Goal: Check status: Check status

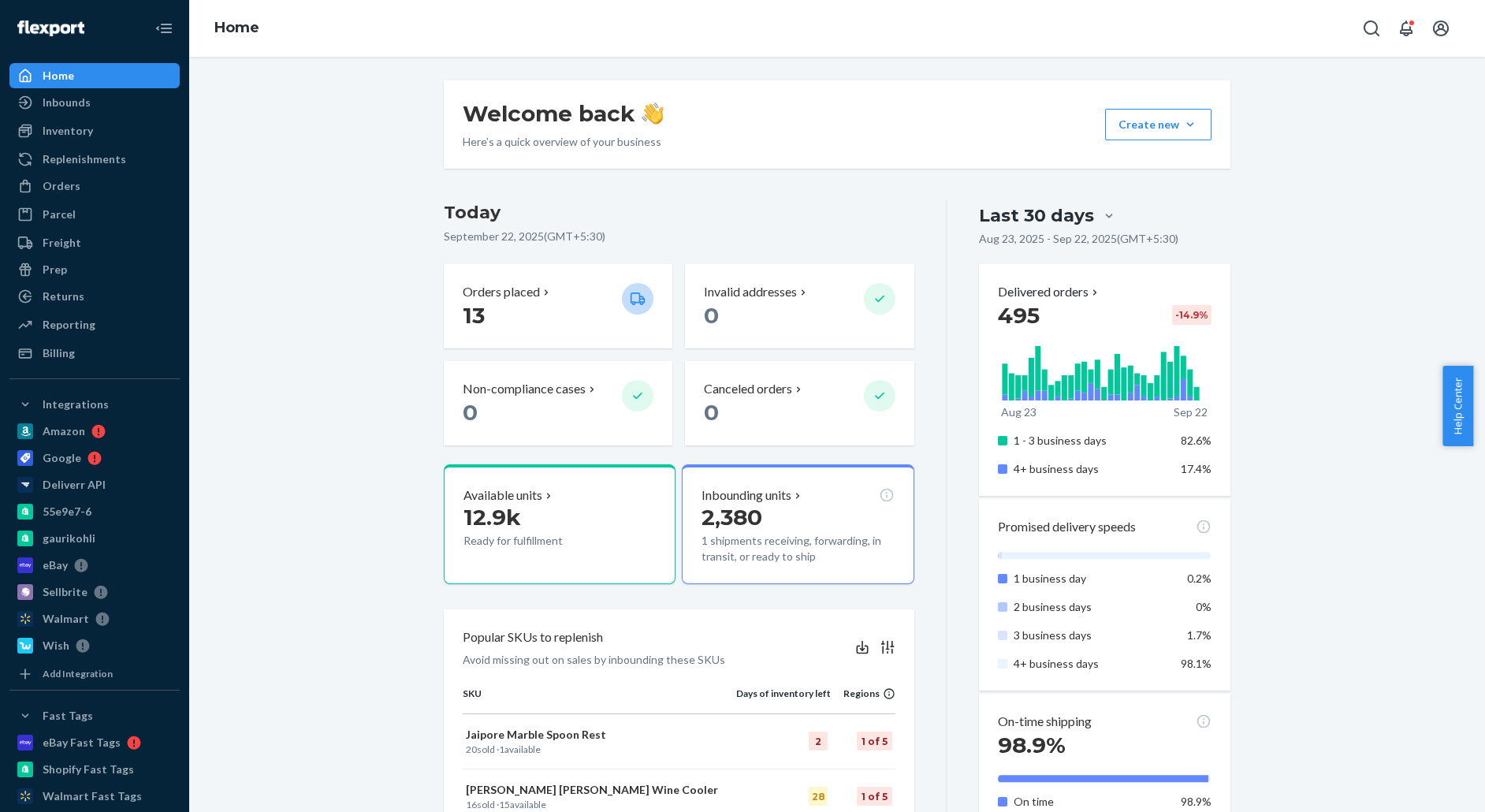
click at [320, 277] on div "Welcome back Here’s a quick overview of your business Create new Create new inb…" at bounding box center [837, 823] width 1272 height 1484
click at [333, 242] on div "Welcome back Here’s a quick overview of your business Create new Create new inb…" at bounding box center [837, 823] width 1272 height 1484
click at [90, 360] on div "Billing" at bounding box center [94, 353] width 167 height 22
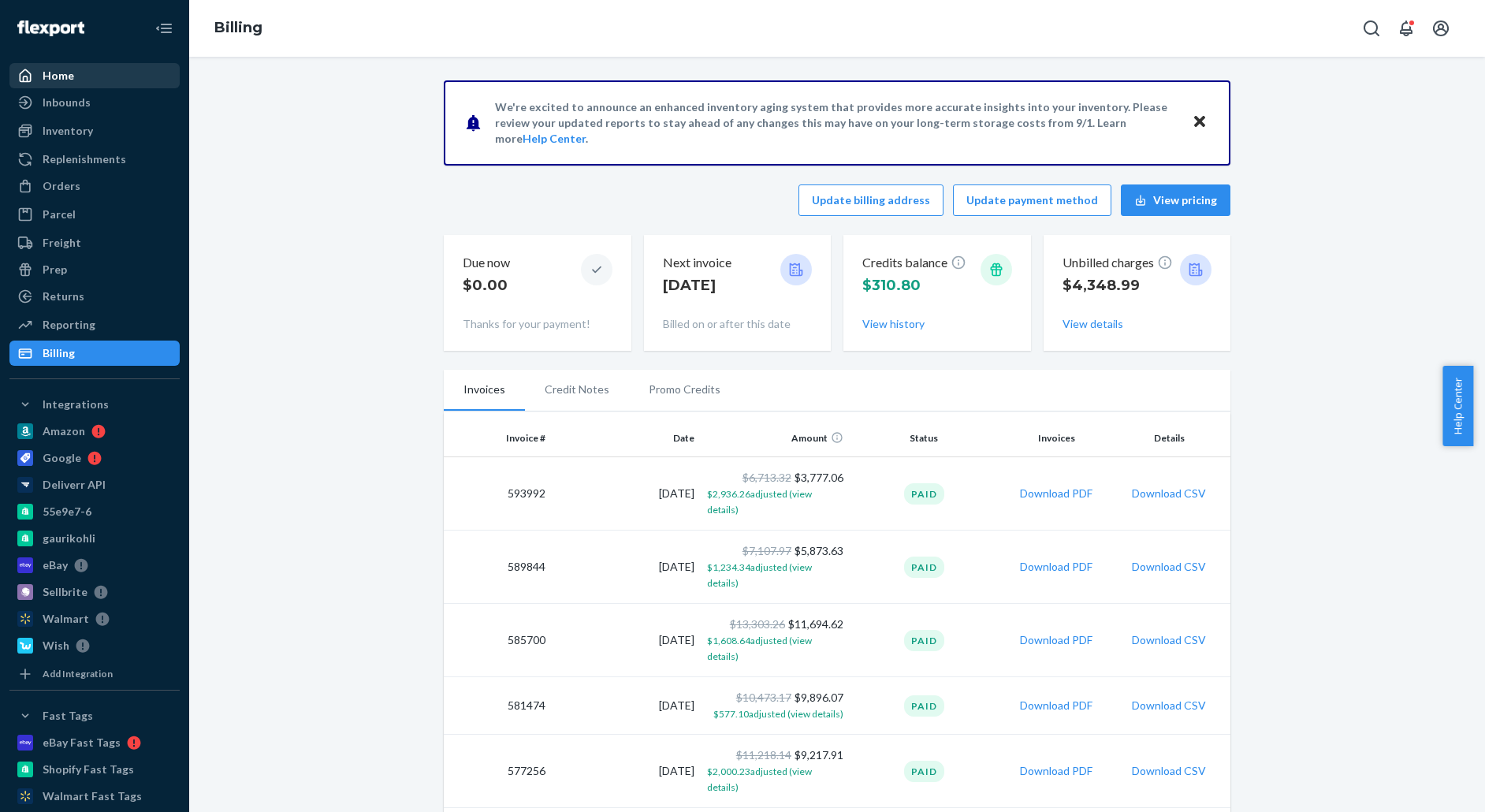
click at [59, 73] on div "Home" at bounding box center [58, 75] width 32 height 15
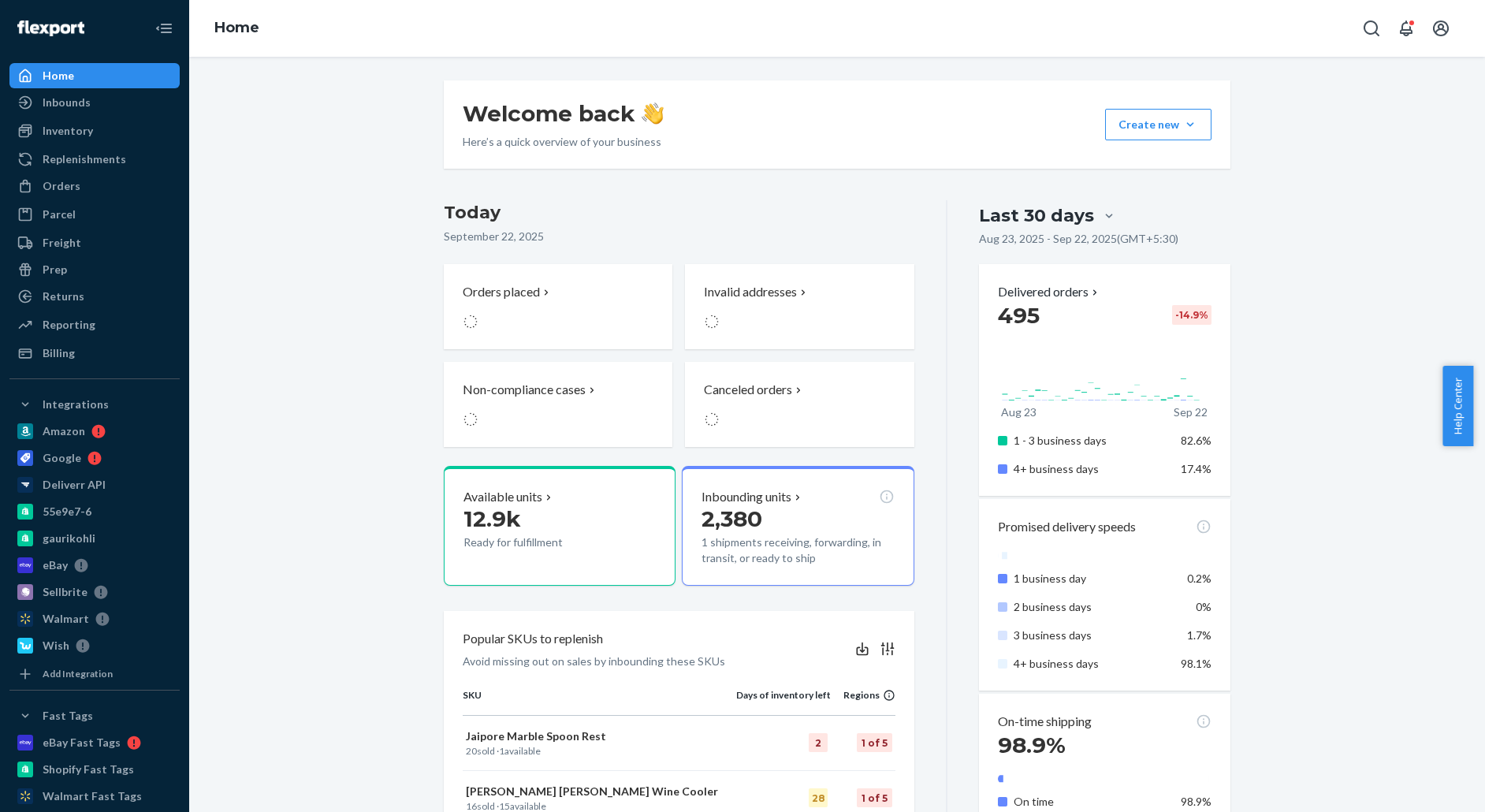
click at [312, 424] on div "Welcome back Here’s a quick overview of your business Create new Create new inb…" at bounding box center [837, 823] width 1272 height 1484
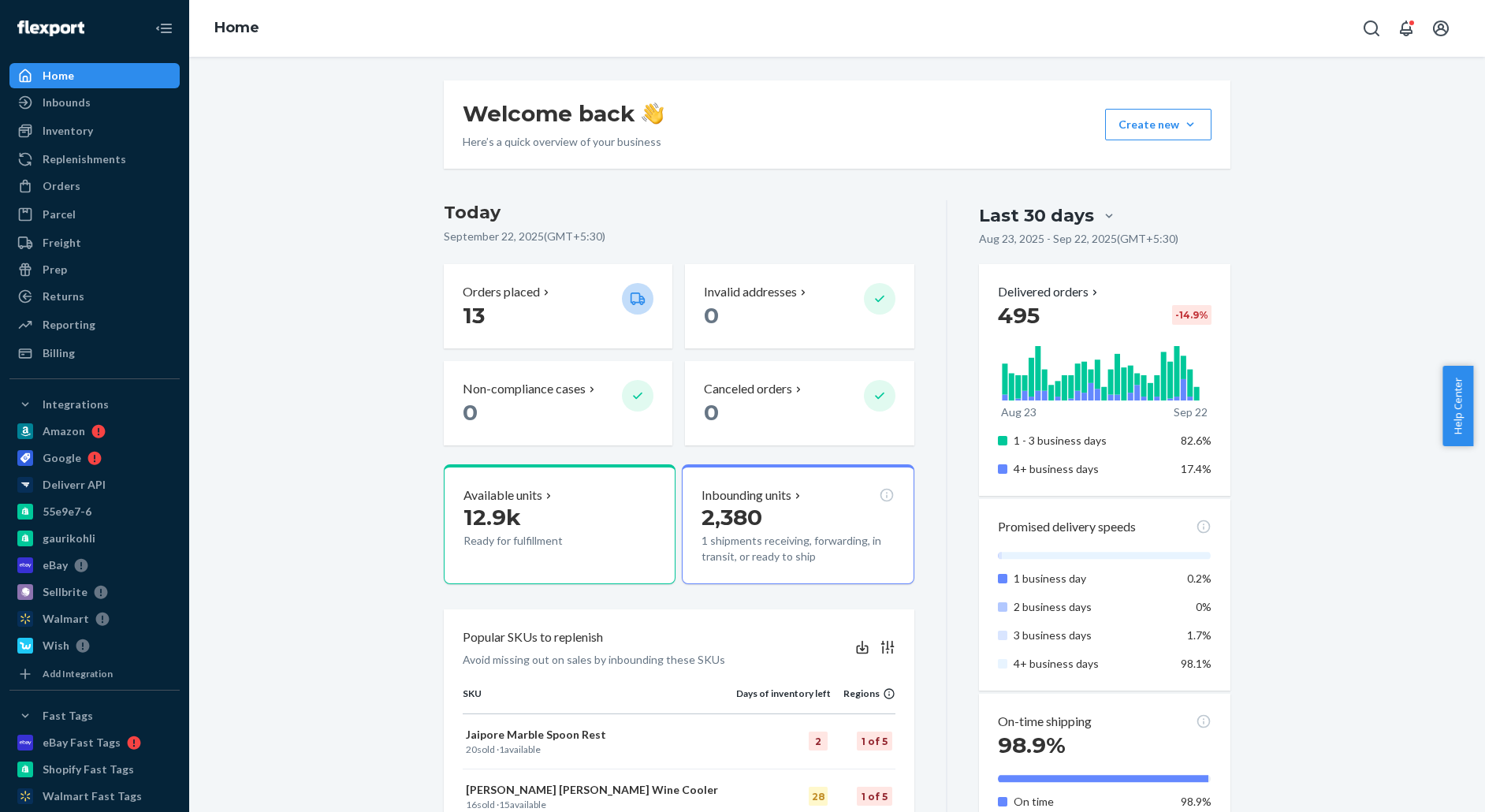
click at [259, 397] on div "Welcome back Here’s a quick overview of your business Create new Create new inb…" at bounding box center [837, 823] width 1272 height 1484
click at [105, 191] on div "Orders" at bounding box center [94, 186] width 167 height 22
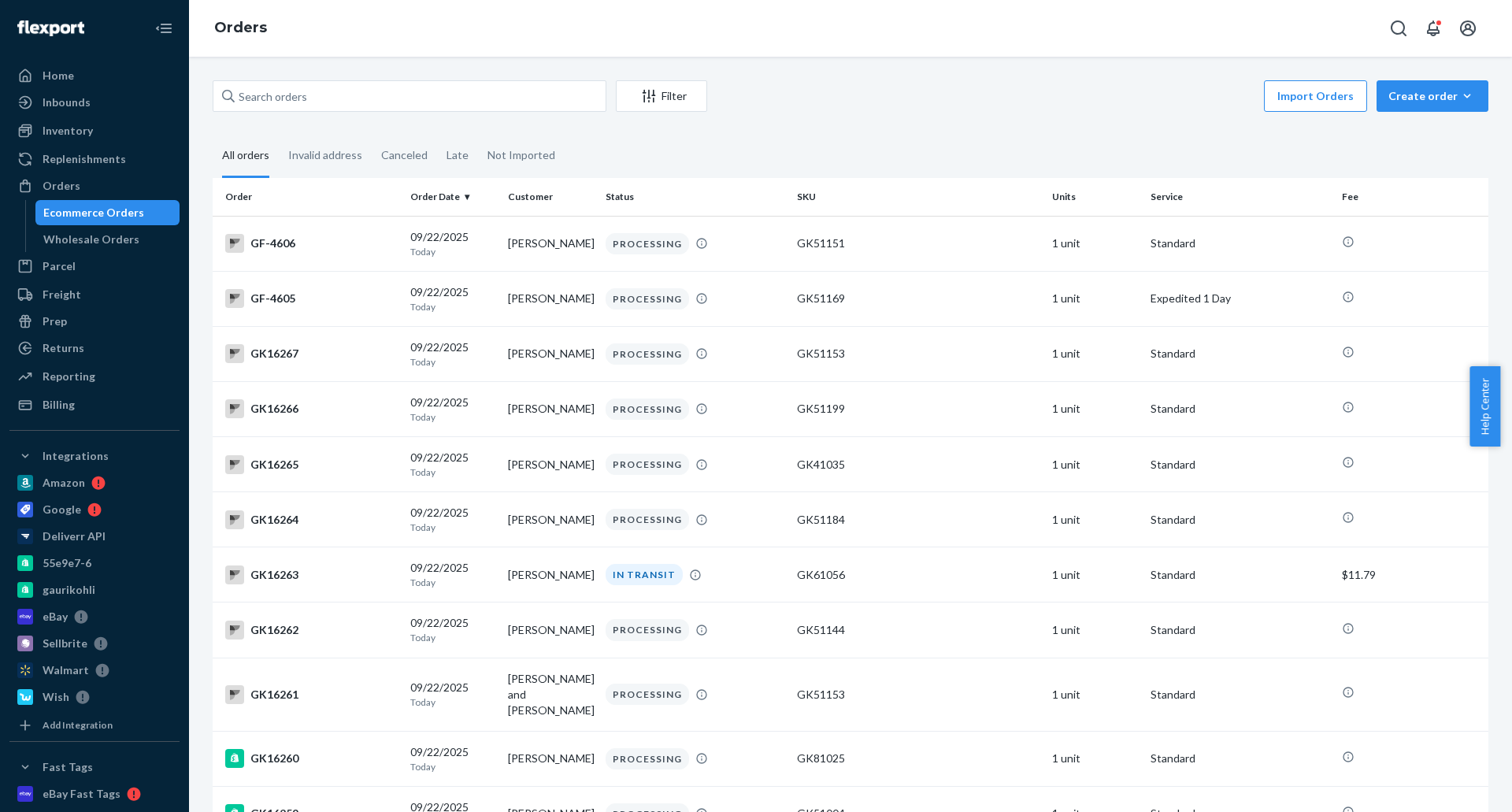
click at [851, 108] on div "Import Orders Create order Ecommerce order Removal order" at bounding box center [1102, 98] width 772 height 36
click at [372, 93] on input "text" at bounding box center [409, 96] width 394 height 32
paste input "Maha Wehbe"
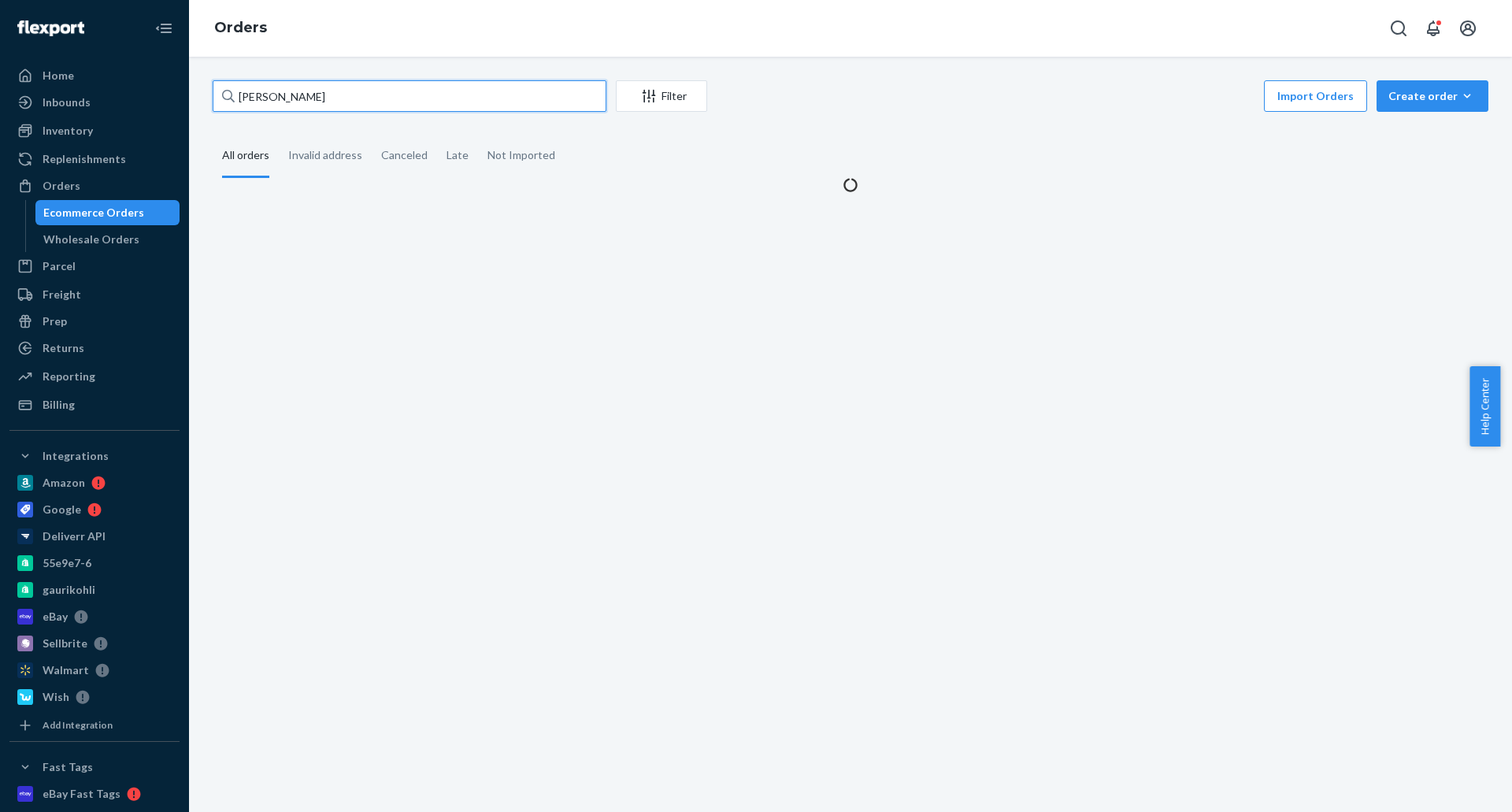
type input "Maha Wehbe"
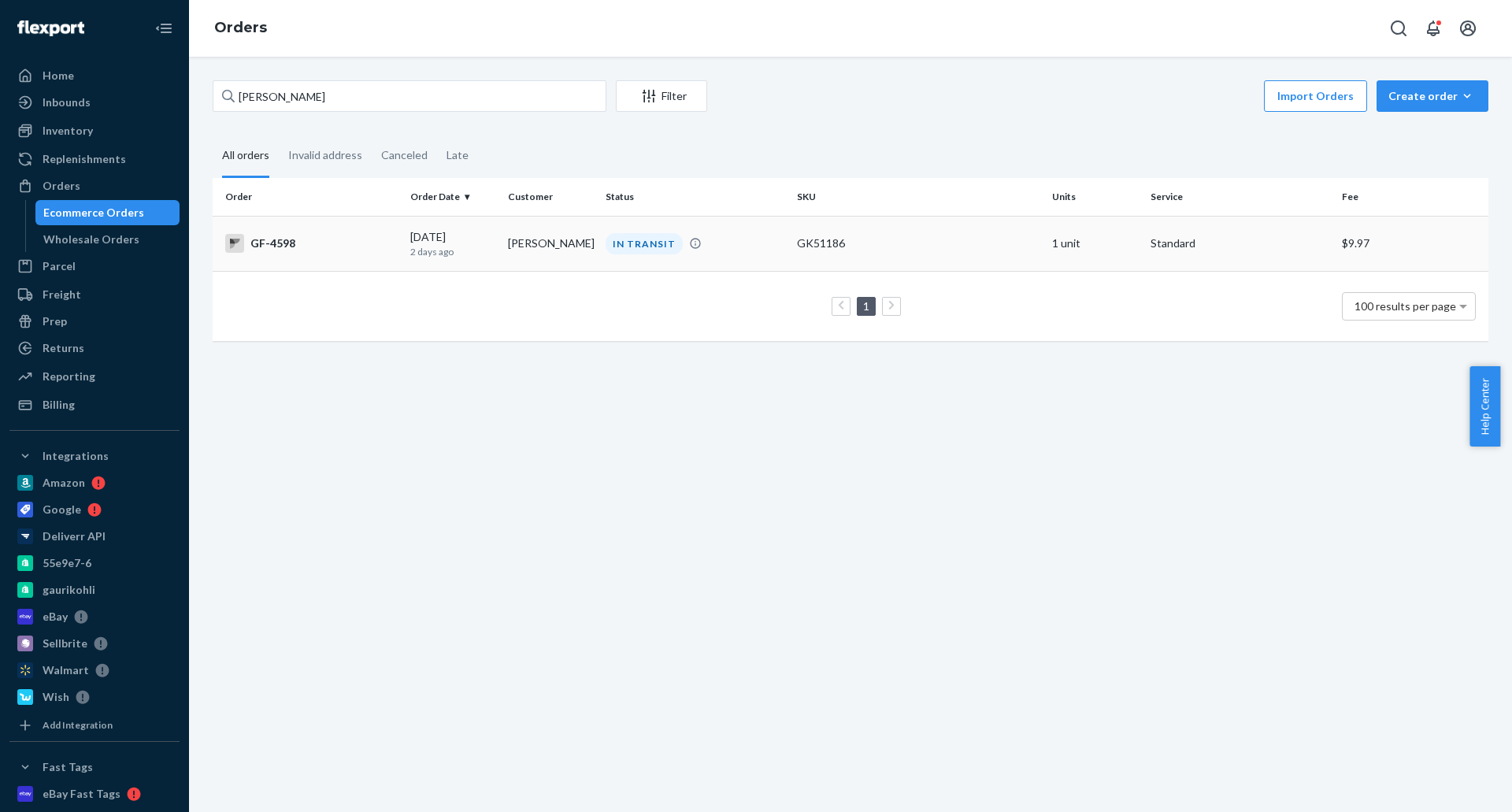
click at [549, 237] on td "Maha Wehbe" at bounding box center [551, 242] width 98 height 55
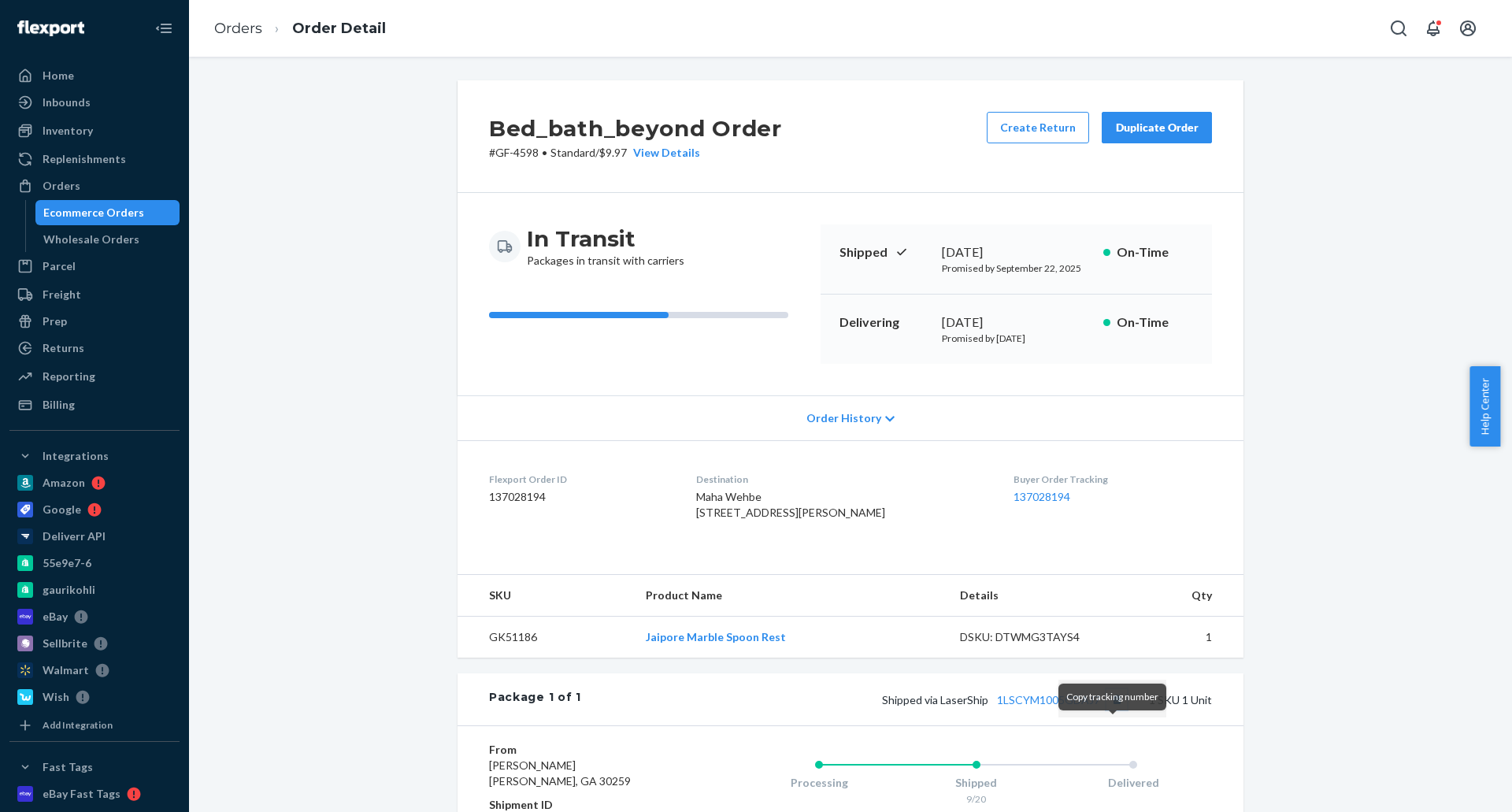
click at [1108, 709] on button "Copy tracking number" at bounding box center [1116, 699] width 20 height 20
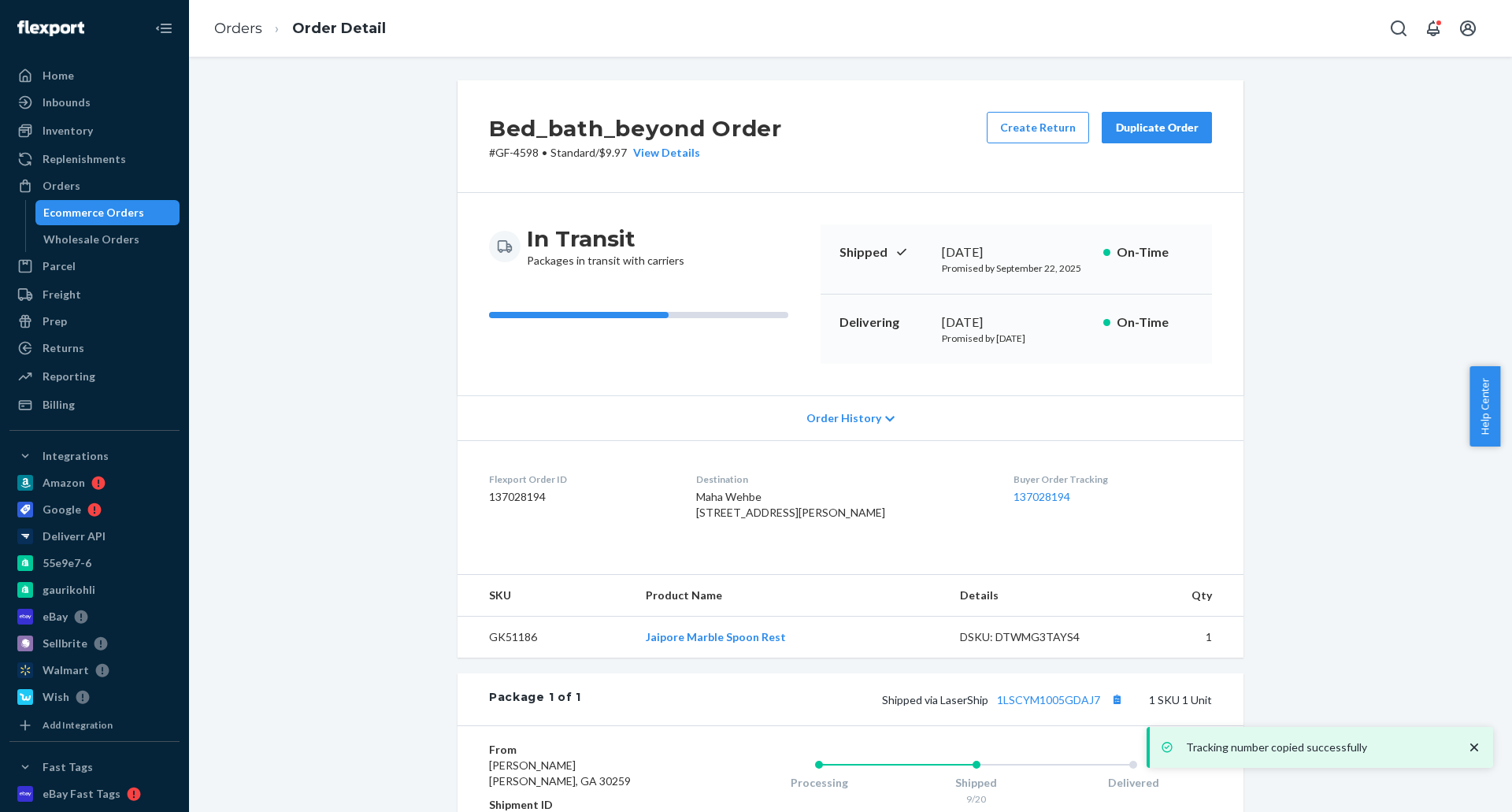
drag, startPoint x: 1300, startPoint y: 372, endPoint x: 1296, endPoint y: 394, distance: 22.4
click at [1296, 394] on div "Bed_bath_beyond Order # GF-4598 • Standard / $9.97 View Details Create Return D…" at bounding box center [851, 547] width 1300 height 932
click at [226, 23] on link "Orders" at bounding box center [238, 28] width 48 height 17
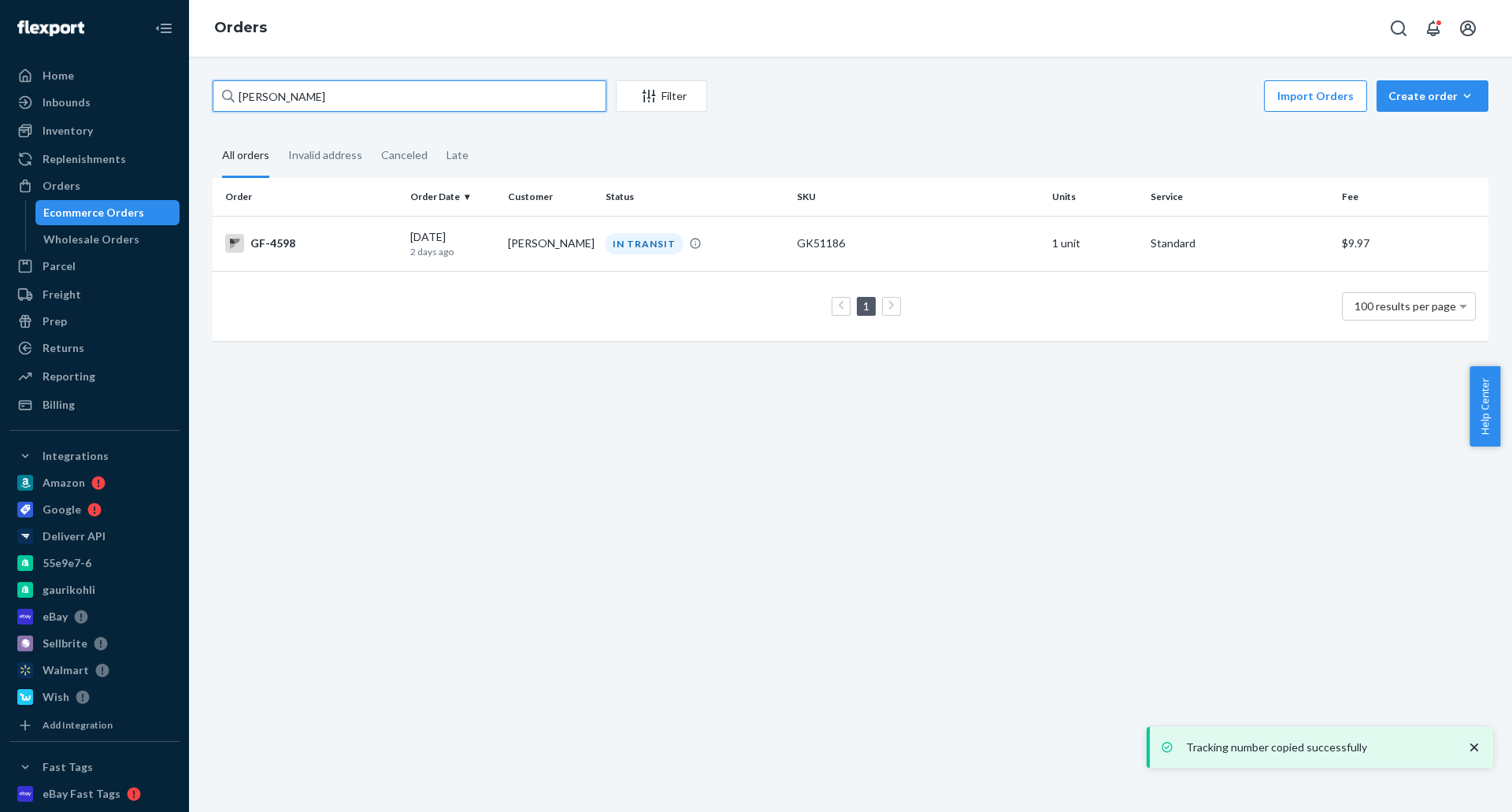
drag, startPoint x: 279, startPoint y: 102, endPoint x: 221, endPoint y: 107, distance: 58.2
click at [221, 107] on input "Maha Wehbe" at bounding box center [409, 96] width 394 height 32
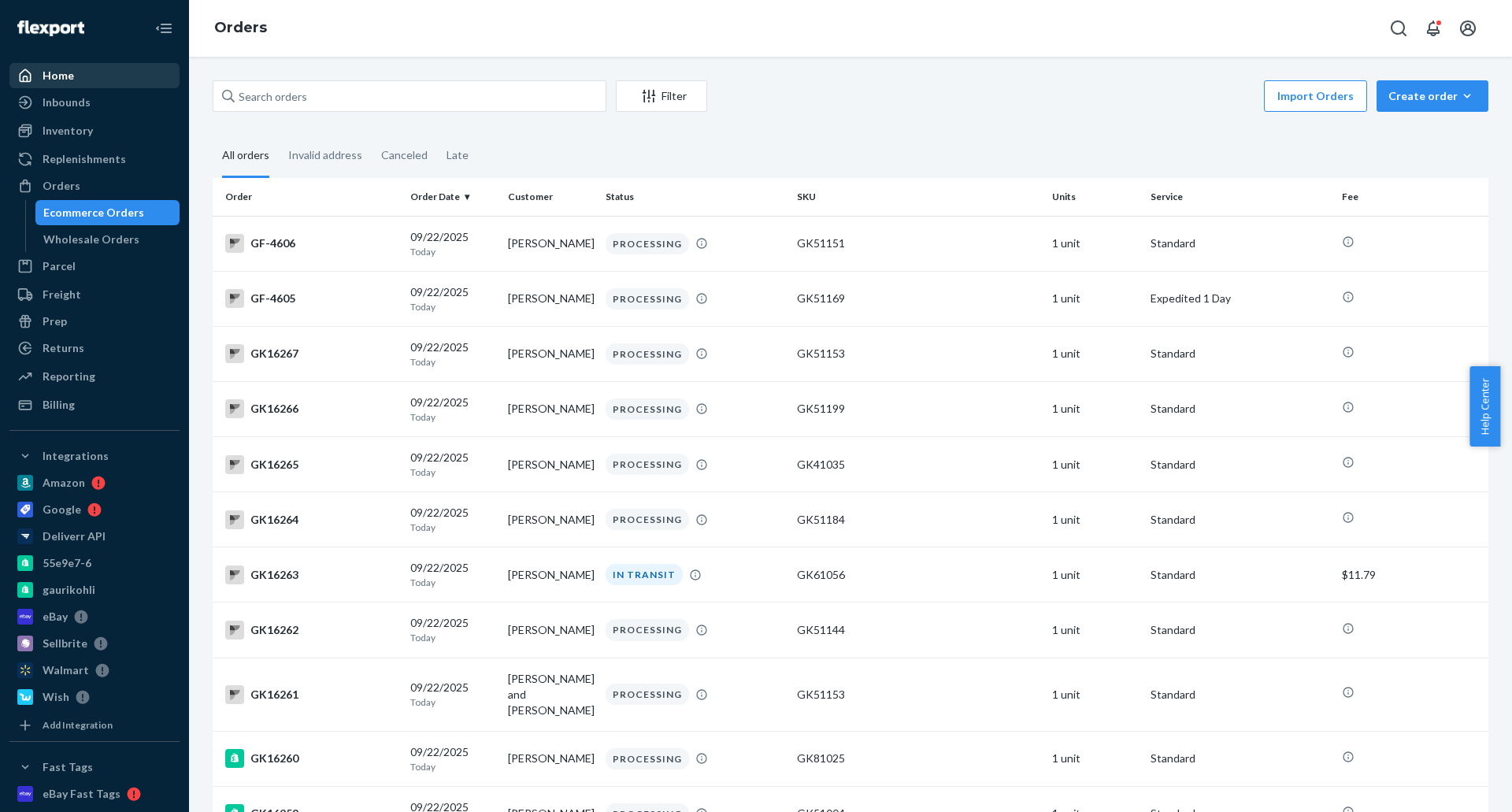
click at [130, 63] on link "Home" at bounding box center [94, 76] width 170 height 25
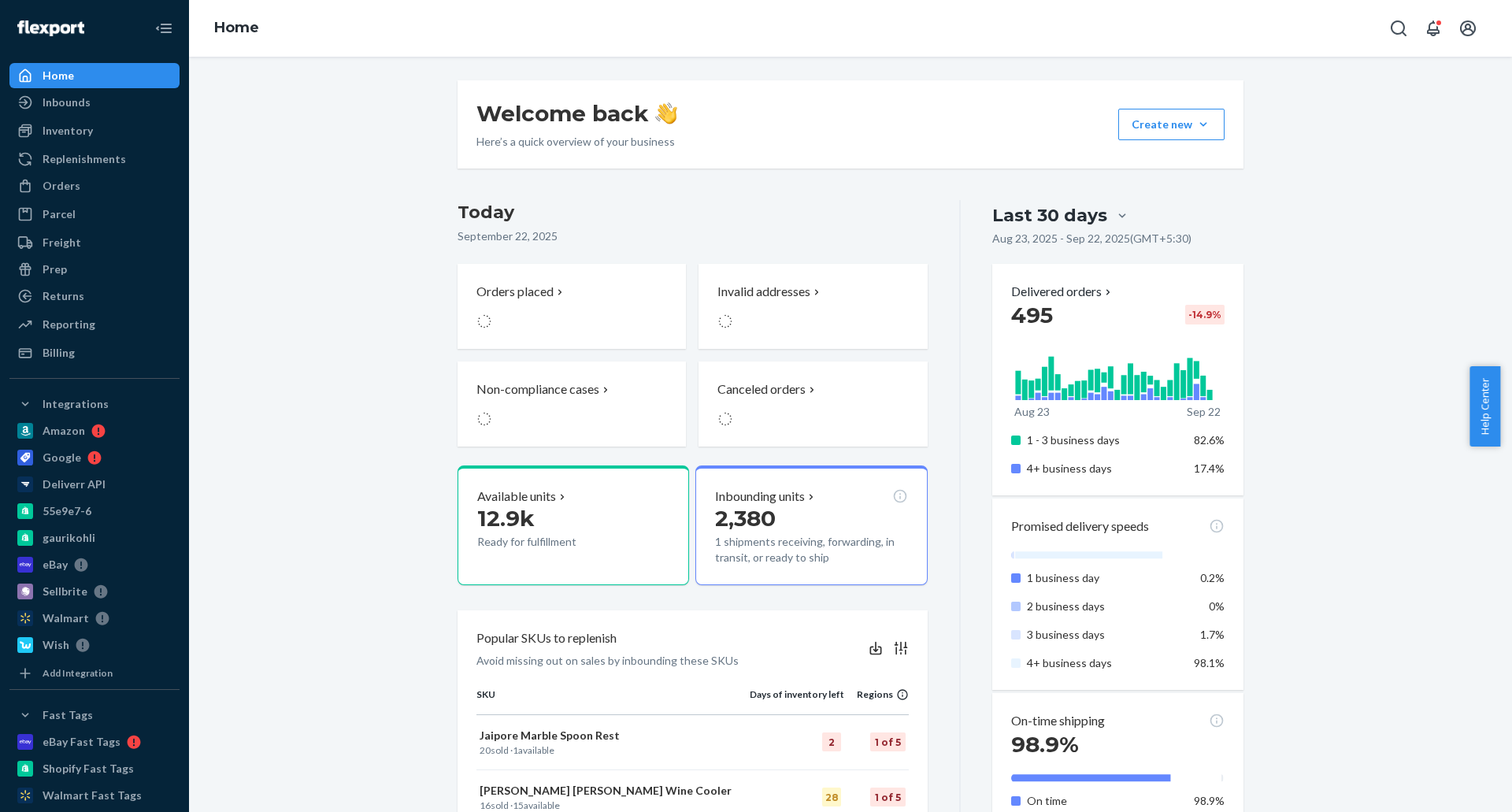
click at [359, 378] on div "Welcome back Here’s a quick overview of your business Create new Create new inb…" at bounding box center [851, 822] width 1300 height 1483
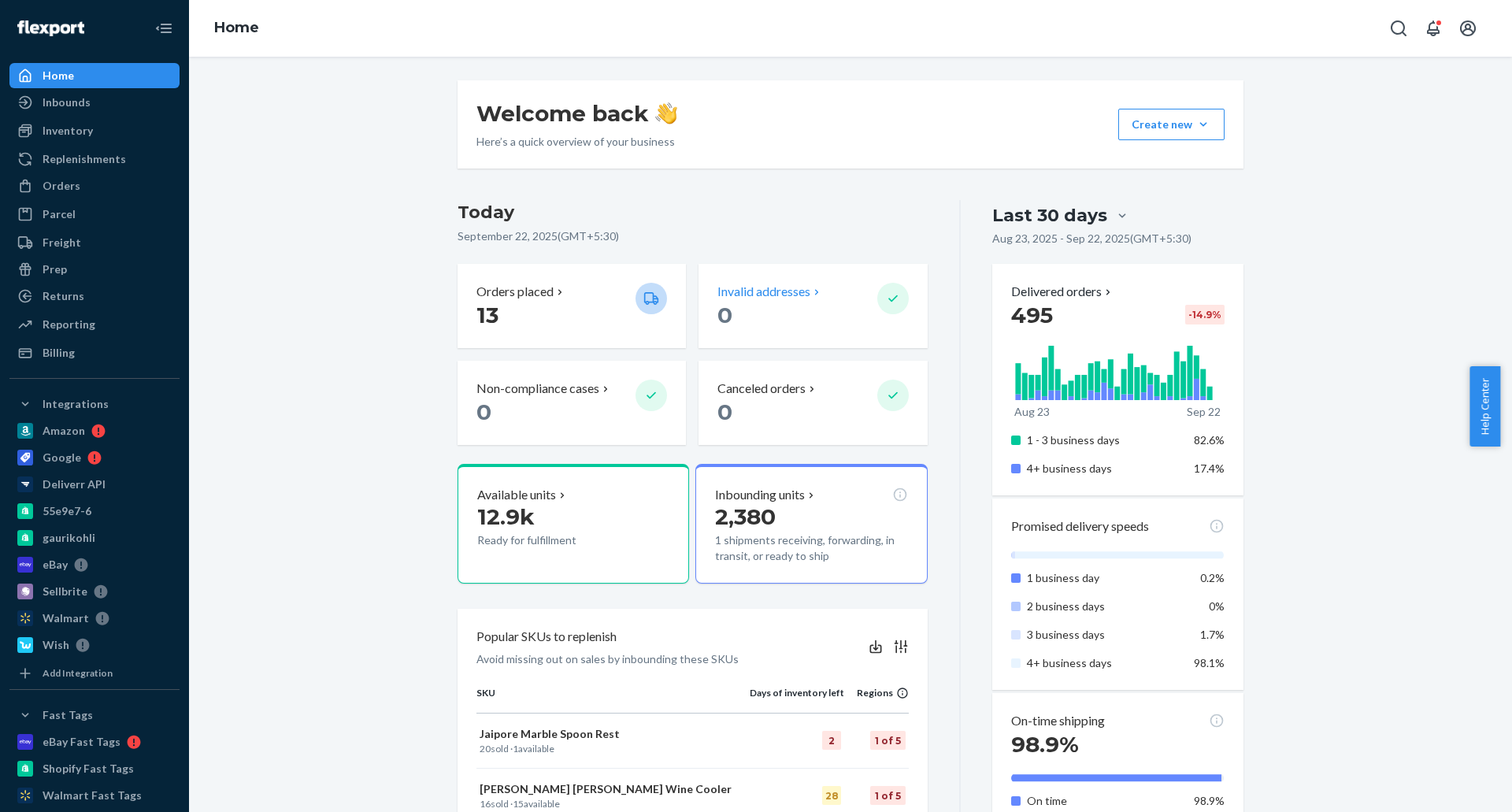
drag, startPoint x: 325, startPoint y: 292, endPoint x: 766, endPoint y: 303, distance: 441.1
click at [325, 293] on div "Welcome back Here’s a quick overview of your business Create new Create new inb…" at bounding box center [851, 822] width 1300 height 1483
drag, startPoint x: 351, startPoint y: 235, endPoint x: 211, endPoint y: 20, distance: 256.6
click at [344, 221] on div "Welcome back Here’s a quick overview of your business Create new Create new inb…" at bounding box center [851, 822] width 1300 height 1483
click at [330, 261] on div "Welcome back Here’s a quick overview of your business Create new Create new inb…" at bounding box center [851, 822] width 1300 height 1483
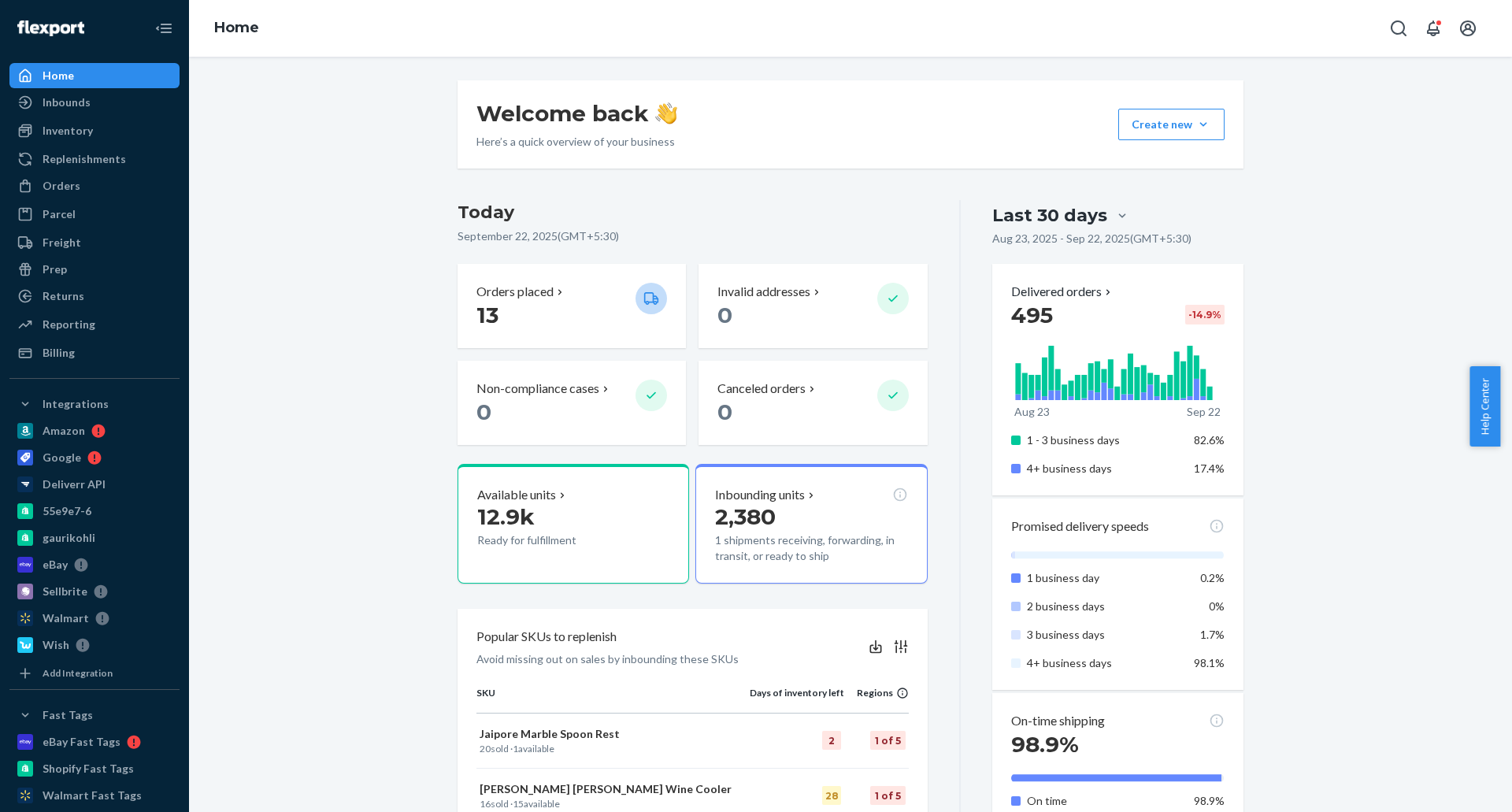
click at [1326, 533] on div "Welcome back Here’s a quick overview of your business Create new Create new inb…" at bounding box center [851, 822] width 1300 height 1483
click at [310, 159] on div "Welcome back Here’s a quick overview of your business Create new Create new inb…" at bounding box center [851, 822] width 1300 height 1483
click at [355, 323] on div "Welcome back Here’s a quick overview of your business Create new Create new inb…" at bounding box center [851, 822] width 1300 height 1483
click at [285, 504] on div "Welcome back Here’s a quick overview of your business Create new Create new inb…" at bounding box center [851, 822] width 1300 height 1483
click at [336, 272] on div "Welcome back Here’s a quick overview of your business Create new Create new inb…" at bounding box center [851, 822] width 1300 height 1483
